Goal: Task Accomplishment & Management: Manage account settings

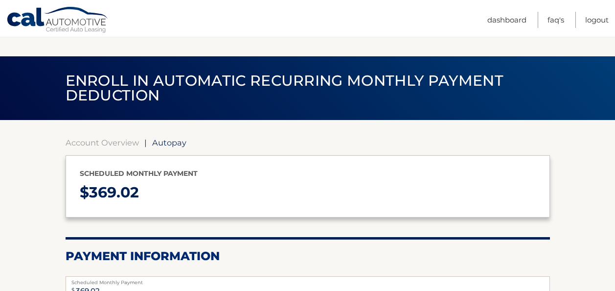
select select "ZDljZDVjYzQtYzQ5Yy00YzkyLWI0MDYtNzg3Y2MxZjIyOGE2"
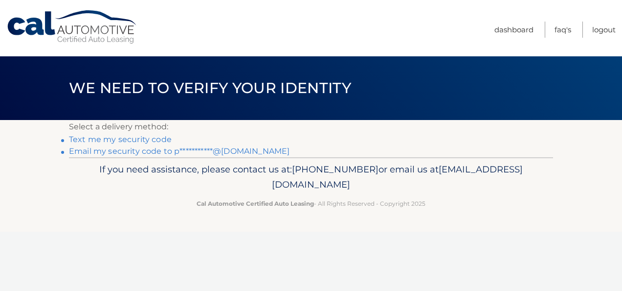
click at [173, 155] on link "**********" at bounding box center [179, 150] width 221 height 9
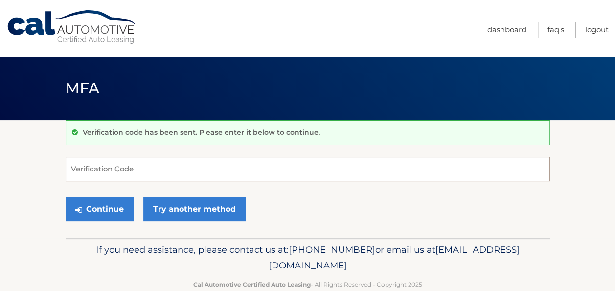
click at [183, 168] on input "Verification Code" at bounding box center [308, 169] width 484 height 24
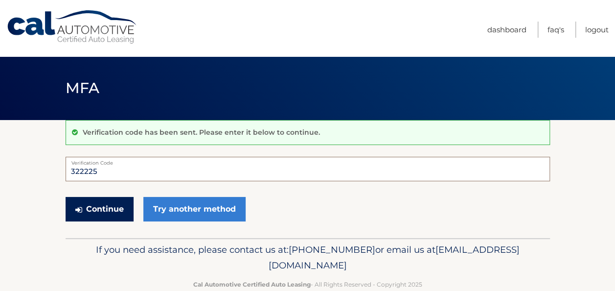
type input "322225"
click at [99, 216] on button "Continue" at bounding box center [100, 209] width 68 height 24
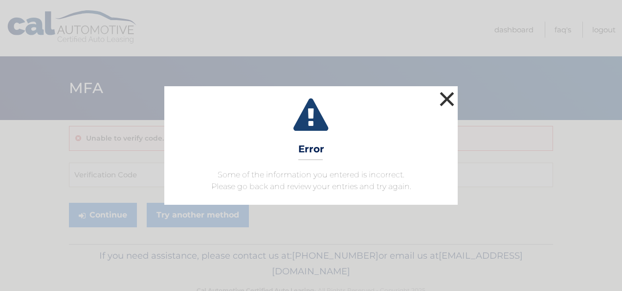
click at [447, 95] on button "×" at bounding box center [447, 99] width 20 height 20
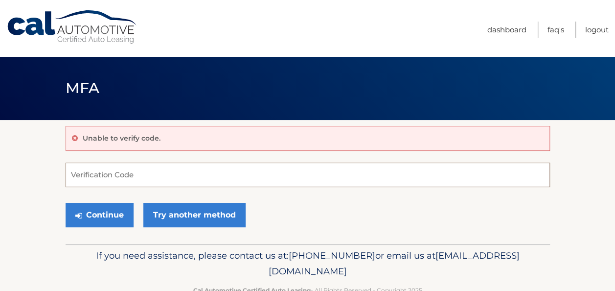
click at [163, 175] on input "Verification Code" at bounding box center [308, 174] width 484 height 24
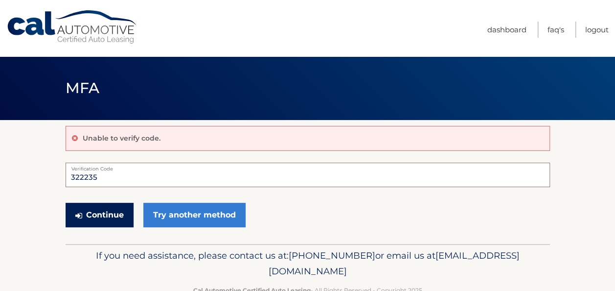
type input "322235"
click at [94, 213] on button "Continue" at bounding box center [100, 215] width 68 height 24
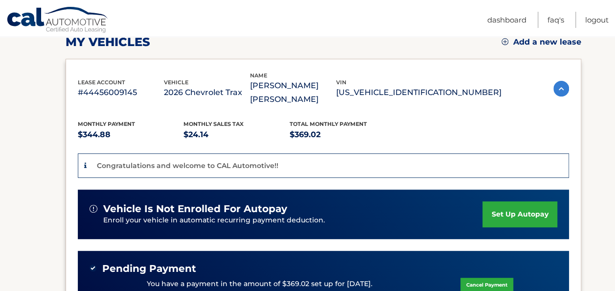
scroll to position [196, 0]
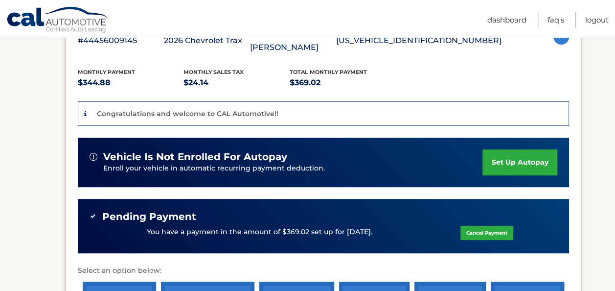
click at [490, 150] on link "set up autopay" at bounding box center [520, 162] width 74 height 26
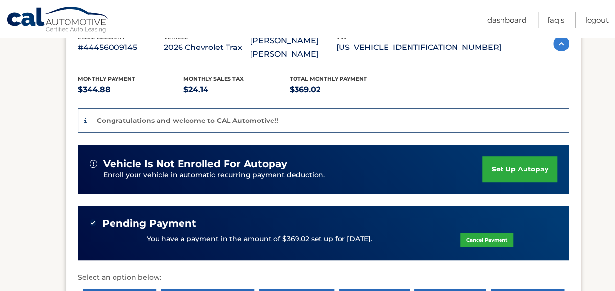
scroll to position [161, 0]
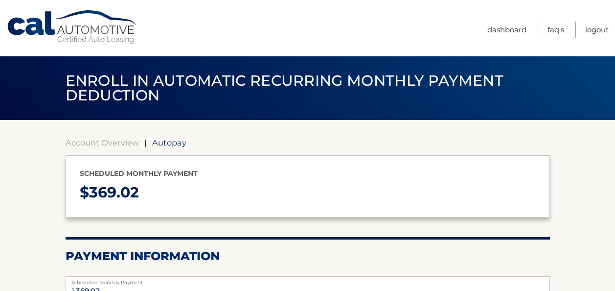
select select "ZDljZDVjYzQtYzQ5Yy00YzkyLWI0MDYtNzg3Y2MxZjIyOGE2"
